Goal: Information Seeking & Learning: Check status

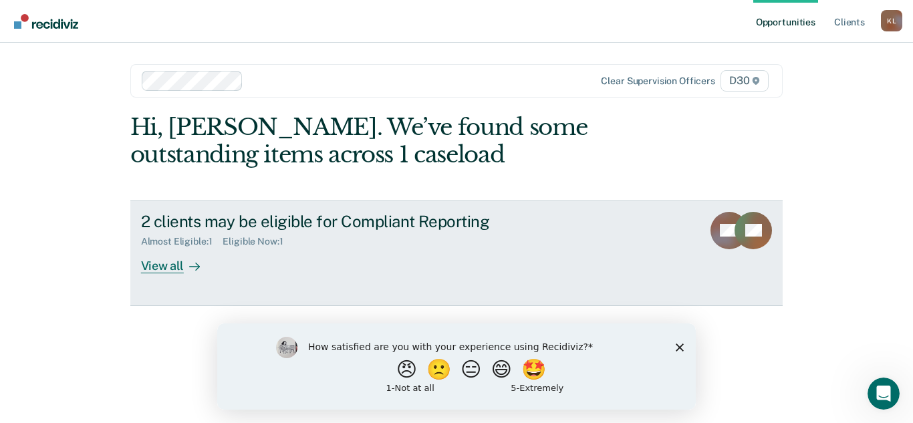
click at [175, 257] on div "View all" at bounding box center [178, 260] width 75 height 26
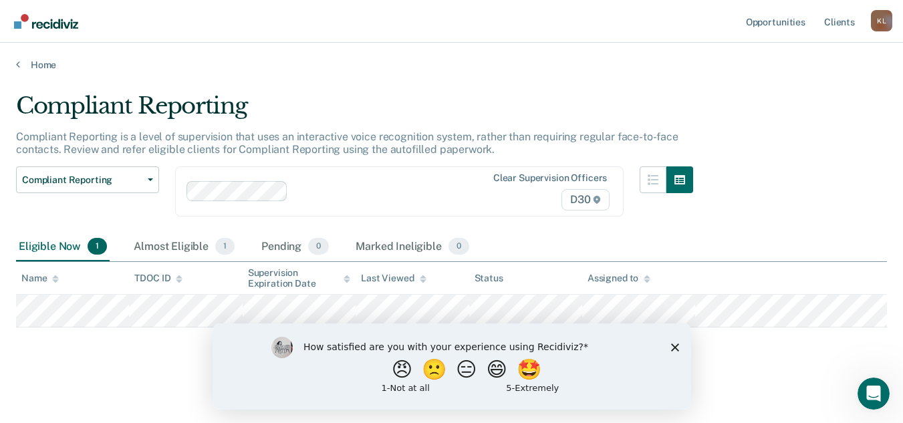
scroll to position [1, 0]
click at [665, 346] on div "How satisfied are you with your experience using Recidiviz? 😠 🙁 😑 😄 🤩 1 - Not a…" at bounding box center [451, 366] width 479 height 86
click at [673, 342] on div "How satisfied are you with your experience using Recidiviz? 😠 🙁 😑 😄 🤩 1 - Not a…" at bounding box center [451, 366] width 479 height 86
click at [667, 348] on div "How satisfied are you with your experience using Recidiviz? 😠 🙁 😑 😄 🤩 1 - Not a…" at bounding box center [451, 366] width 479 height 86
click at [671, 344] on polygon "Close survey" at bounding box center [675, 347] width 8 height 8
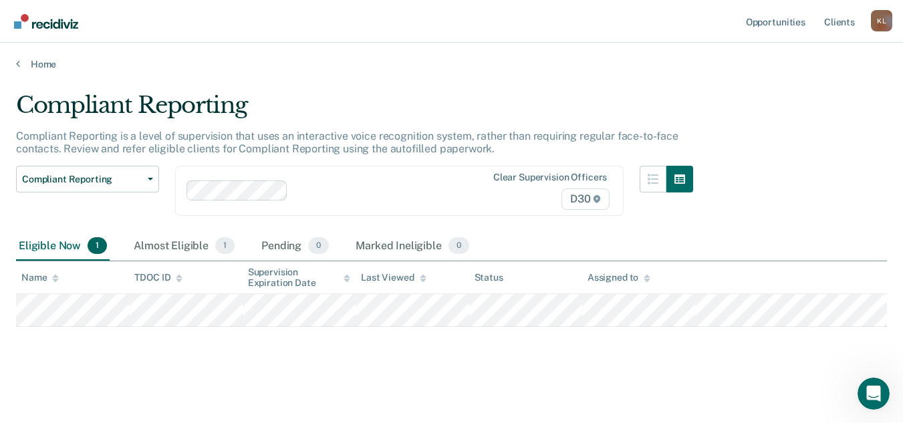
scroll to position [0, 0]
click at [170, 244] on div "Almost Eligible 1" at bounding box center [184, 247] width 106 height 29
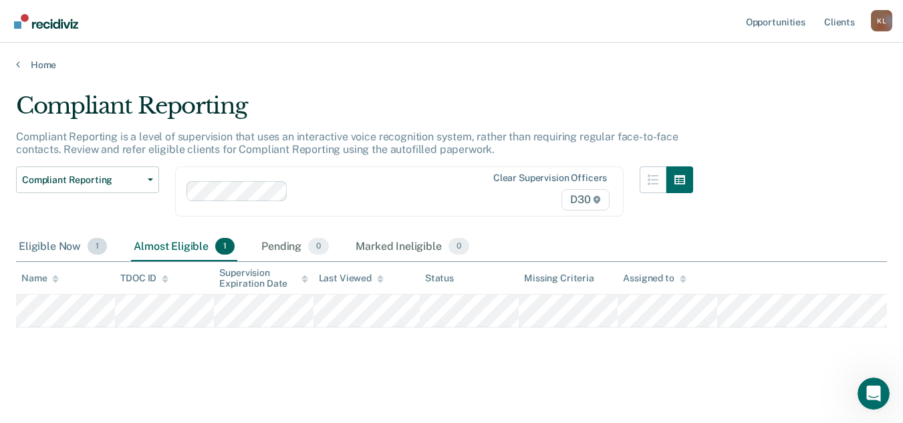
click at [90, 240] on span "1" at bounding box center [97, 246] width 19 height 17
